Goal: Information Seeking & Learning: Learn about a topic

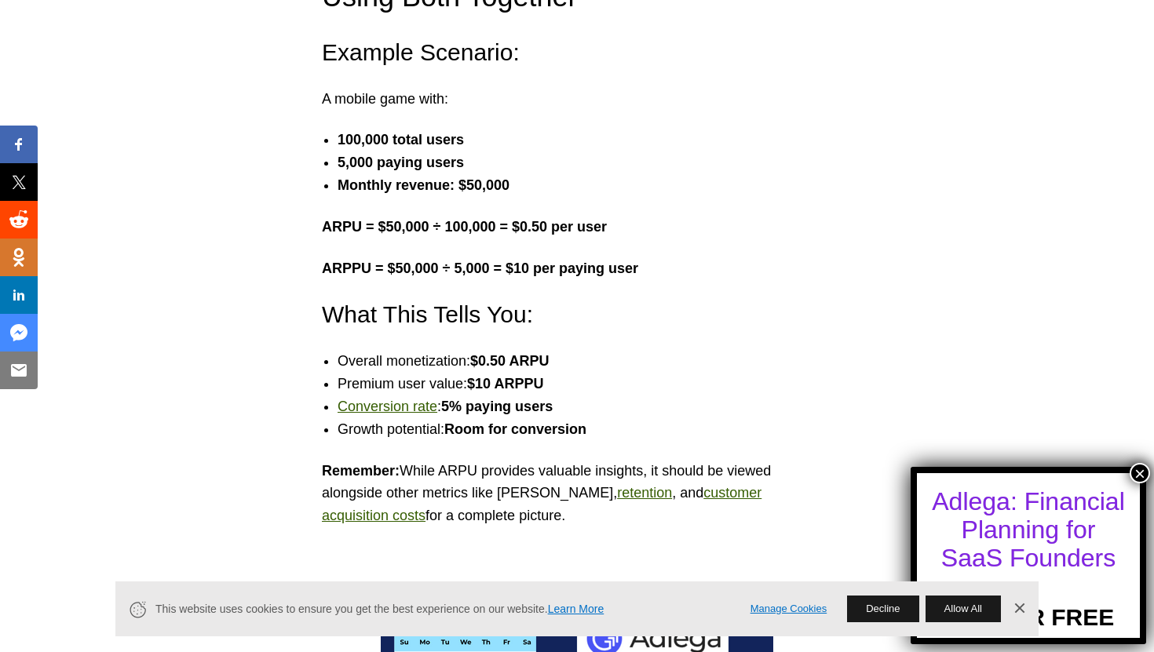
scroll to position [4591, 0]
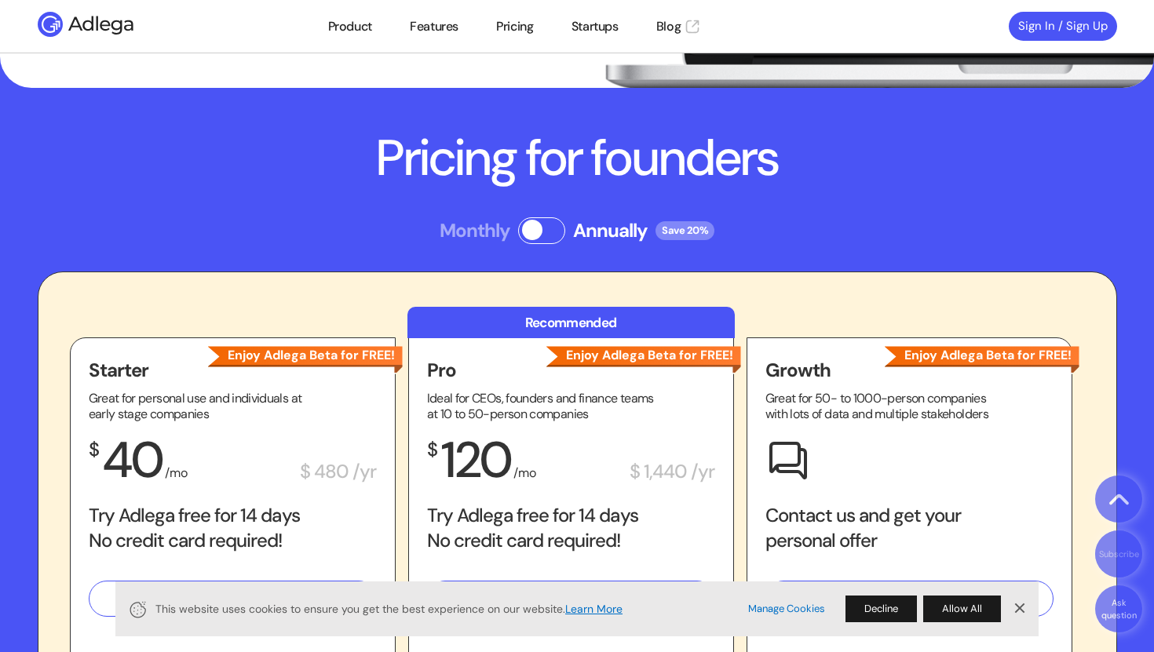
scroll to position [2069, 0]
